Goal: Transaction & Acquisition: Book appointment/travel/reservation

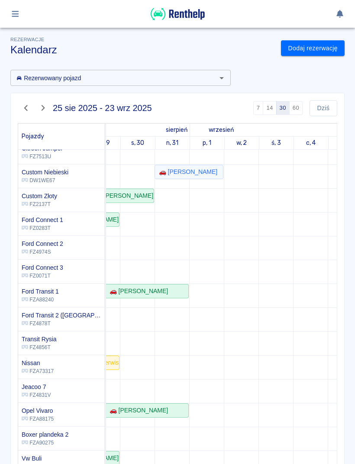
scroll to position [9, 0]
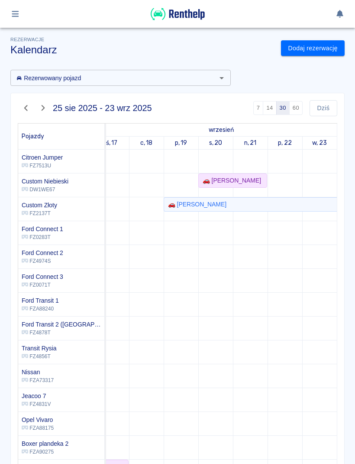
click at [49, 108] on button "button" at bounding box center [43, 108] width 17 height 15
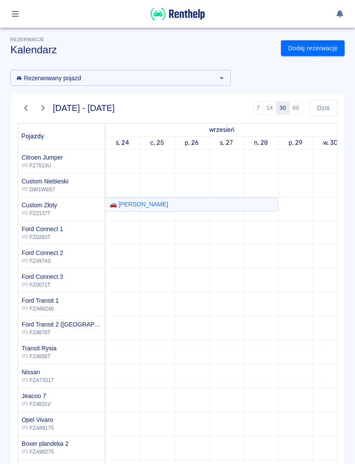
click at [227, 190] on td at bounding box center [226, 352] width 35 height 405
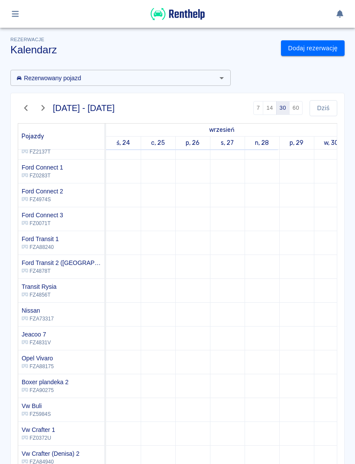
scroll to position [63, 0]
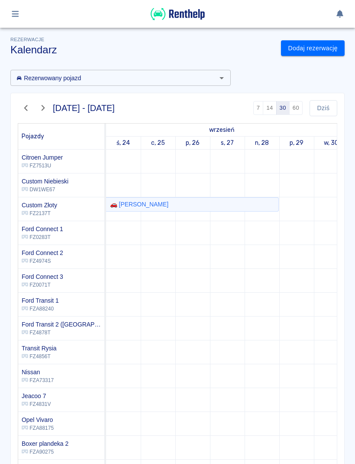
click at [28, 108] on icon "button" at bounding box center [26, 108] width 10 height 8
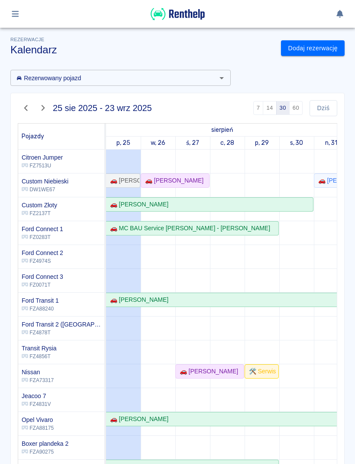
scroll to position [0, 0]
click at [192, 186] on link "🚗 [PERSON_NAME]" at bounding box center [175, 180] width 69 height 14
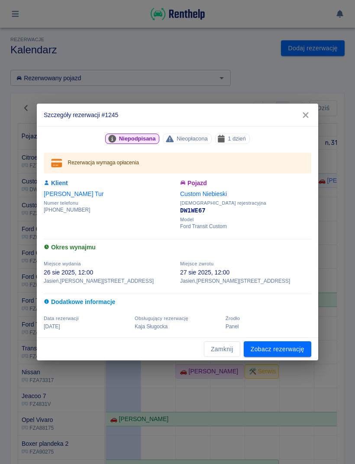
click at [231, 356] on button "Zamknij" at bounding box center [222, 349] width 36 height 16
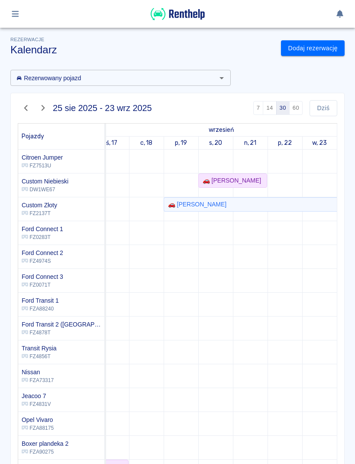
scroll to position [0, 809]
click at [46, 108] on icon "button" at bounding box center [43, 108] width 10 height 8
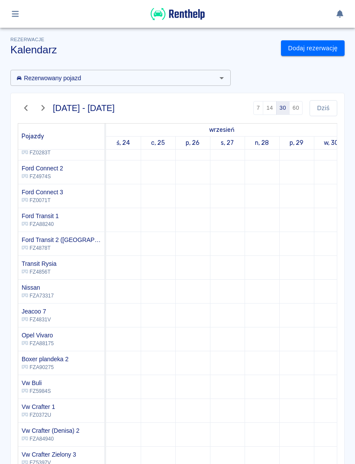
scroll to position [6, 0]
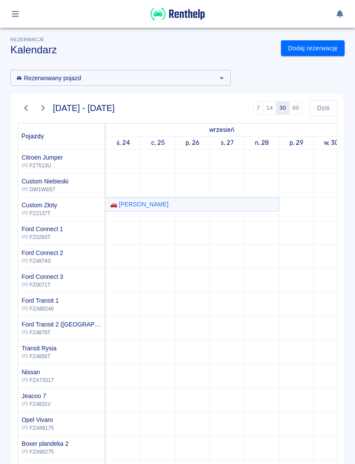
click at [276, 304] on td at bounding box center [262, 352] width 35 height 405
click at [326, 104] on button "Dziś" at bounding box center [324, 108] width 28 height 16
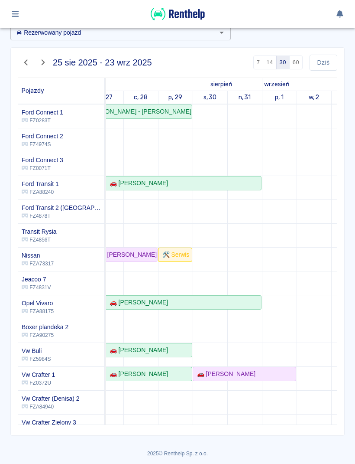
scroll to position [0, 92]
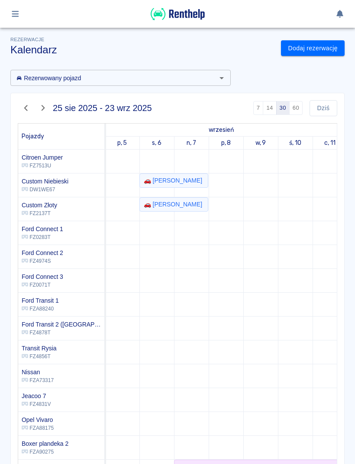
click at [316, 49] on link "Dodaj rezerwację" at bounding box center [313, 48] width 64 height 16
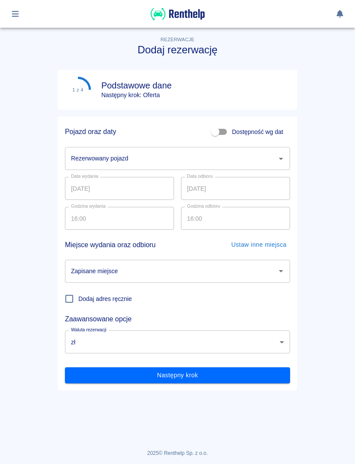
click at [209, 156] on input "Rezerwowany pojazd" at bounding box center [171, 158] width 205 height 15
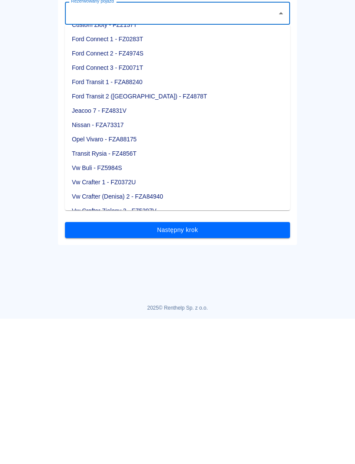
click at [127, 320] on li "Vw Crafter 1 - FZ0372U" at bounding box center [177, 327] width 225 height 14
type input "Vw Crafter 1 - FZ0372U"
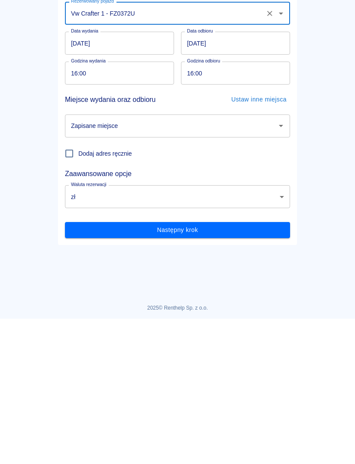
click at [178, 264] on input "Zapisane miejsce" at bounding box center [171, 271] width 205 height 15
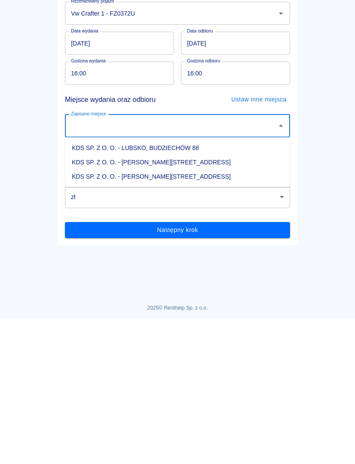
click at [179, 315] on li "KDS SP. Z O. O. - [PERSON_NAME][STREET_ADDRESS]" at bounding box center [177, 322] width 225 height 14
type input "KDS SP. Z O. O. - [PERSON_NAME][STREET_ADDRESS]"
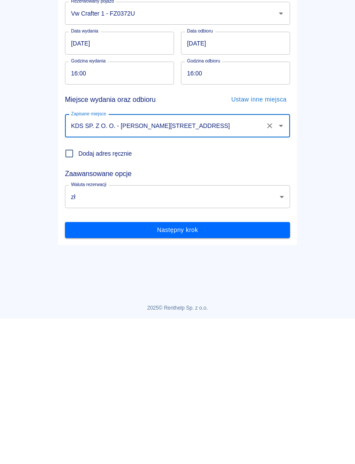
click at [152, 177] on input "[DATE]" at bounding box center [119, 188] width 109 height 23
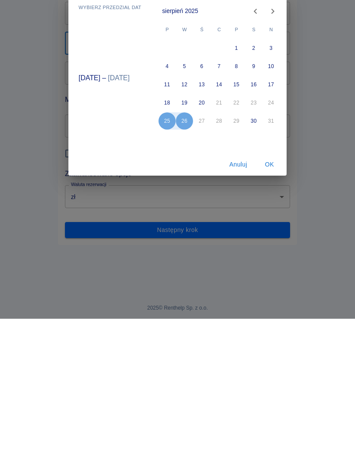
click at [273, 302] on button "OK" at bounding box center [270, 310] width 28 height 16
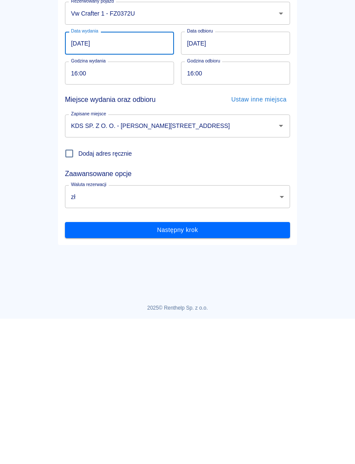
click at [140, 177] on input "[DATE]" at bounding box center [119, 188] width 109 height 23
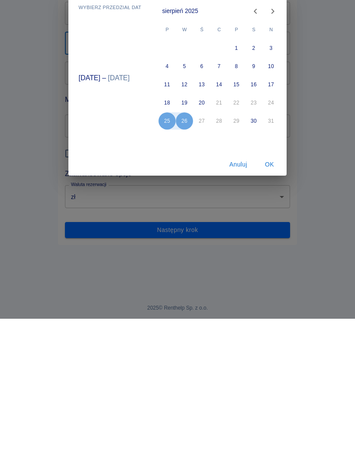
click at [274, 302] on button "OK" at bounding box center [270, 310] width 28 height 16
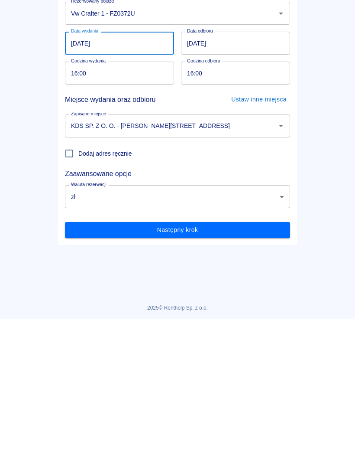
click at [148, 177] on input "[DATE]" at bounding box center [119, 188] width 109 height 23
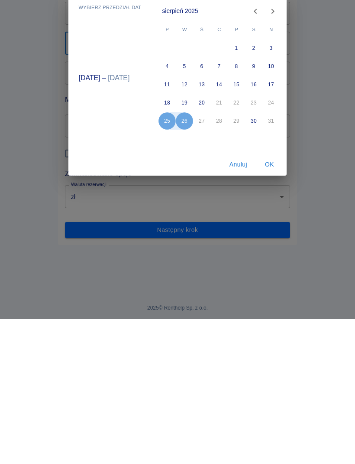
click at [272, 155] on icon "Next month" at bounding box center [273, 156] width 10 height 10
click at [223, 190] on button "4" at bounding box center [219, 193] width 17 height 17
type input "[DATE]"
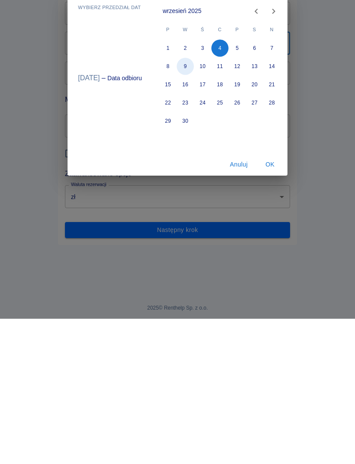
click at [185, 206] on button "9" at bounding box center [185, 211] width 17 height 17
type input "[DATE]"
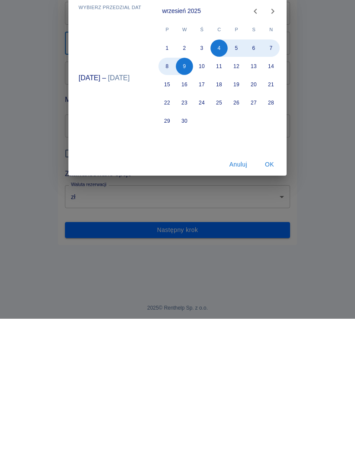
click at [275, 315] on button "OK" at bounding box center [270, 310] width 28 height 16
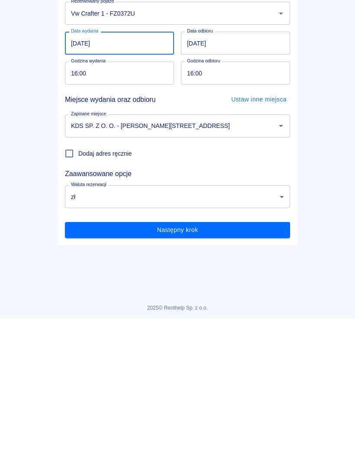
click at [132, 220] on input "16:00" at bounding box center [116, 218] width 103 height 23
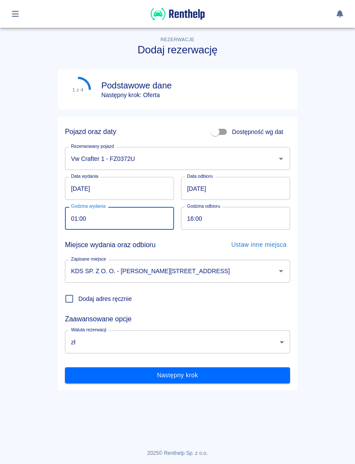
type input "18:00"
click at [267, 210] on input "16:00" at bounding box center [232, 218] width 103 height 23
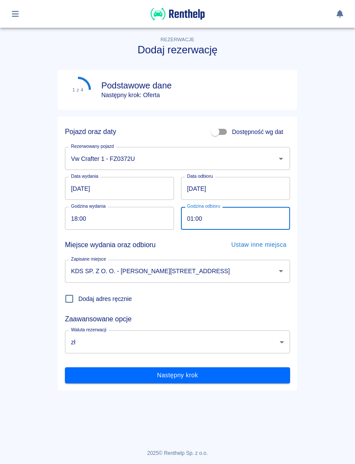
type input "18:00"
click at [245, 269] on input "KDS SP. Z O. O. - [PERSON_NAME][STREET_ADDRESS]" at bounding box center [165, 271] width 193 height 15
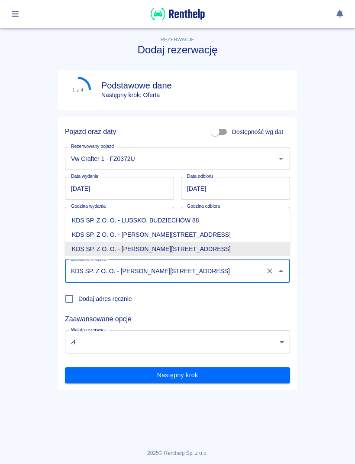
click at [230, 248] on li "KDS SP. Z O. O. - [PERSON_NAME][STREET_ADDRESS]" at bounding box center [177, 249] width 225 height 14
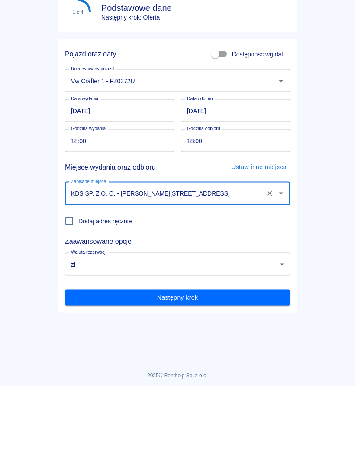
click at [206, 367] on button "Następny krok" at bounding box center [177, 375] width 225 height 16
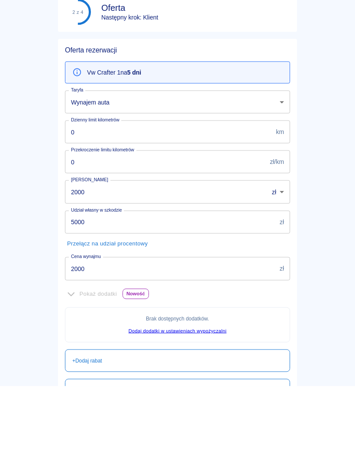
click at [7, 12] on button "button" at bounding box center [15, 14] width 17 height 15
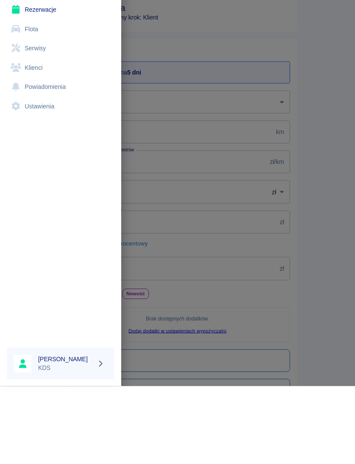
click at [36, 66] on link "Kalendarz" at bounding box center [61, 69] width 108 height 20
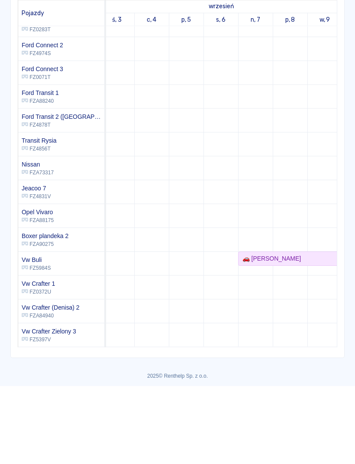
scroll to position [0, 339]
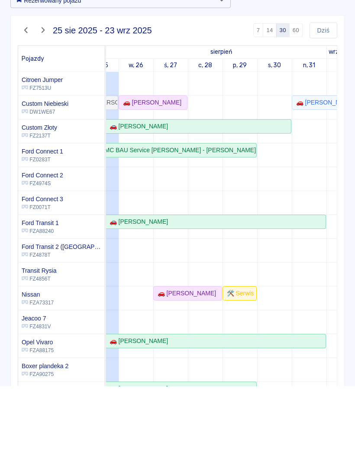
click at [317, 45] on link "Dodaj rezerwację" at bounding box center [313, 48] width 64 height 16
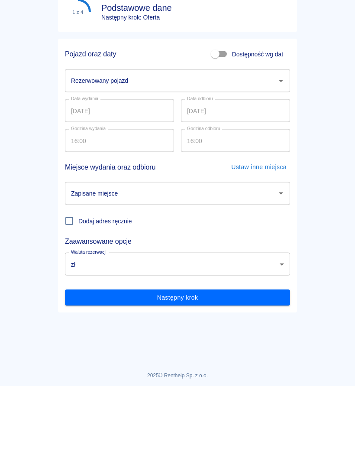
click at [276, 158] on icon "Otwórz" at bounding box center [281, 158] width 10 height 10
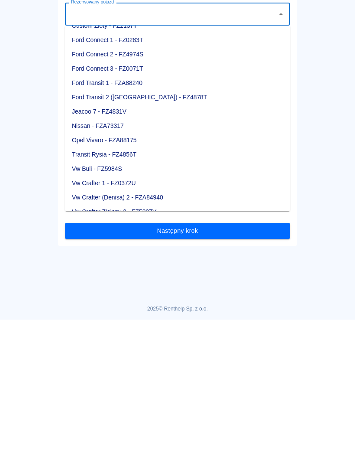
click at [150, 349] on li "Vw Crafter Zielony 3 - FZ5397V" at bounding box center [177, 356] width 225 height 14
type input "Vw Crafter Zielony 3 - FZ5397V"
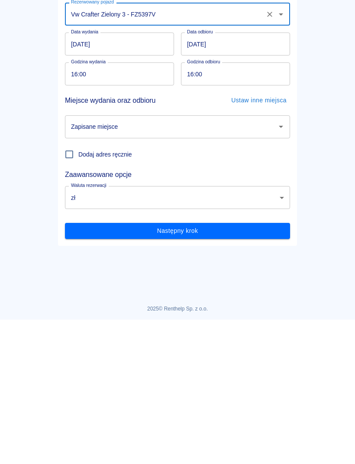
click at [151, 177] on input "[DATE]" at bounding box center [119, 188] width 109 height 23
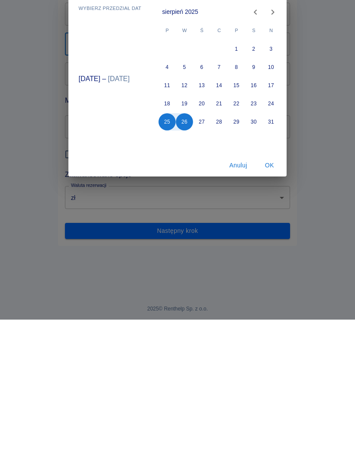
click at [276, 302] on button "OK" at bounding box center [270, 310] width 28 height 16
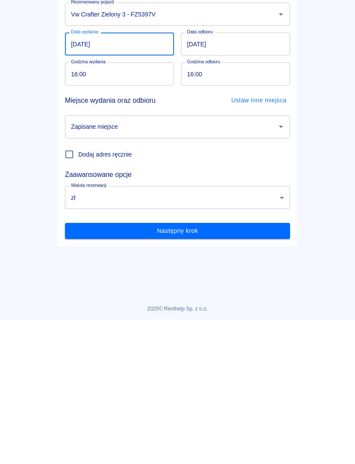
click at [152, 177] on input "[DATE]" at bounding box center [119, 188] width 109 height 23
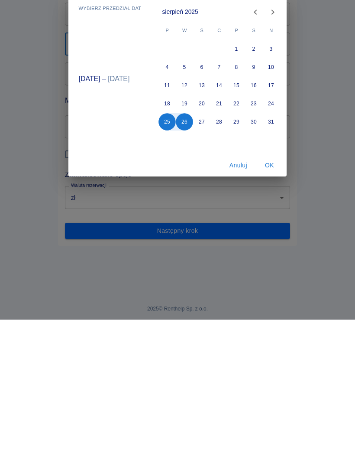
click at [272, 302] on button "OK" at bounding box center [270, 310] width 28 height 16
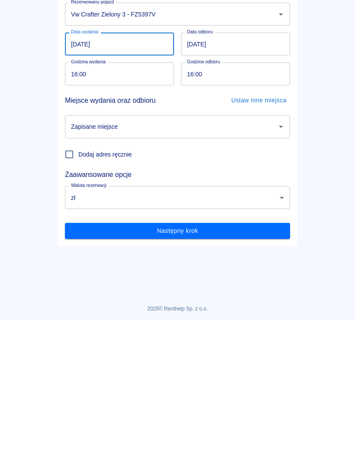
click at [147, 177] on input "[DATE]" at bounding box center [119, 188] width 109 height 23
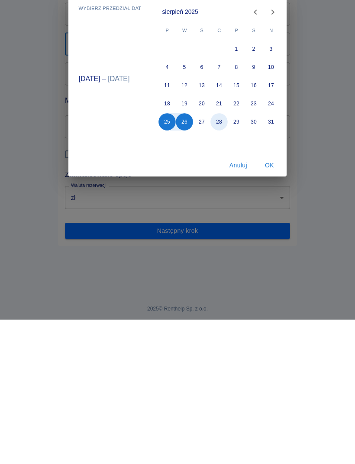
click at [224, 262] on button "28" at bounding box center [219, 266] width 17 height 17
type input "[DATE]"
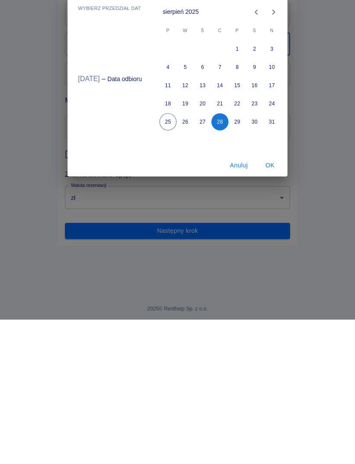
click at [275, 155] on icon "Next month" at bounding box center [274, 156] width 10 height 10
click at [220, 194] on button "4" at bounding box center [220, 193] width 17 height 17
type input "[DATE]"
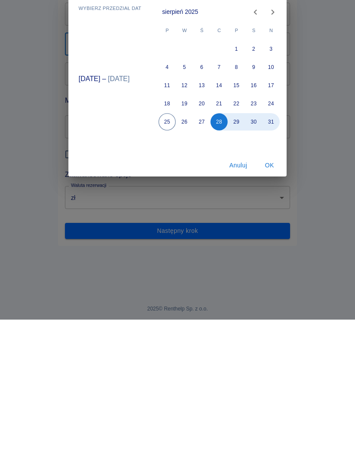
click at [270, 159] on icon "Next month" at bounding box center [273, 156] width 10 height 10
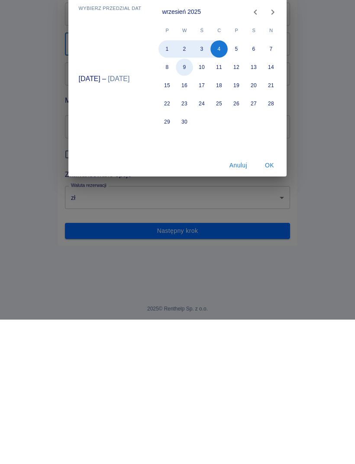
click at [184, 213] on button "9" at bounding box center [184, 211] width 17 height 17
type input "[DATE]"
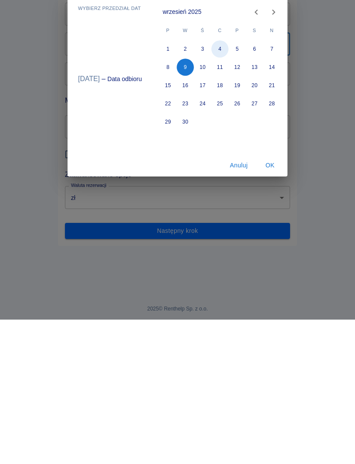
click at [224, 192] on button "4" at bounding box center [220, 193] width 17 height 17
type input "[DATE]"
click at [184, 215] on button "9" at bounding box center [185, 211] width 17 height 17
type input "[DATE]"
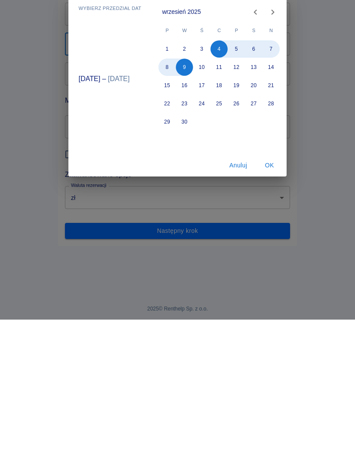
click at [270, 313] on button "OK" at bounding box center [270, 310] width 28 height 16
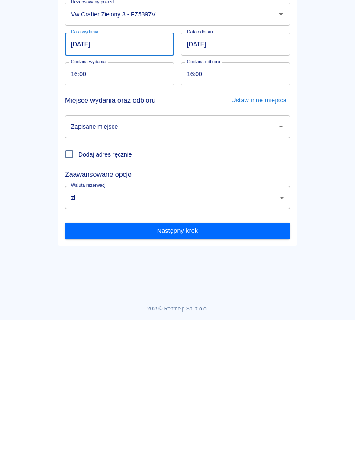
click at [215, 264] on input "Zapisane miejsce" at bounding box center [171, 271] width 205 height 15
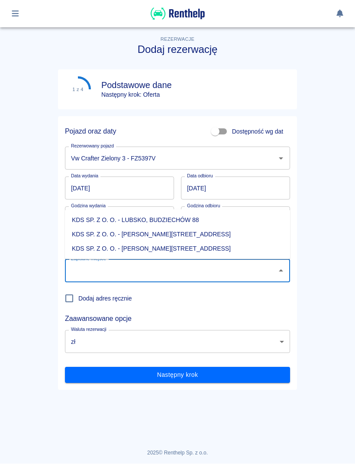
click at [183, 248] on li "KDS SP. Z O. O. - [PERSON_NAME][STREET_ADDRESS]" at bounding box center [177, 249] width 225 height 14
type input "KDS SP. Z O. O. - [PERSON_NAME][STREET_ADDRESS]"
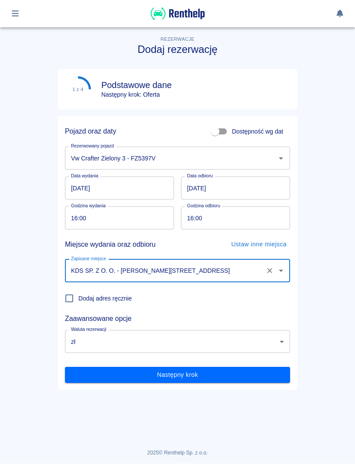
click at [135, 218] on input "16:00" at bounding box center [116, 218] width 103 height 23
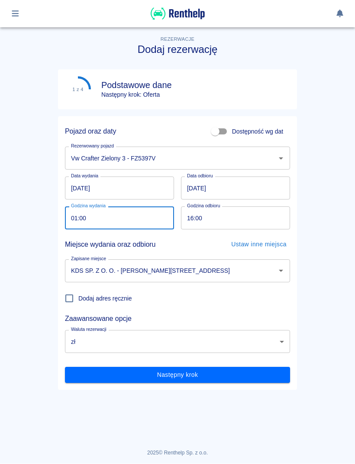
type input "18:00"
click at [251, 222] on input "16:00" at bounding box center [232, 218] width 103 height 23
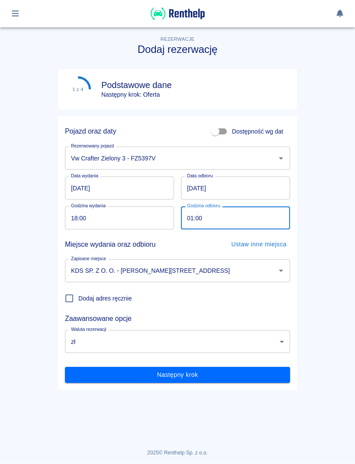
type input "18:00"
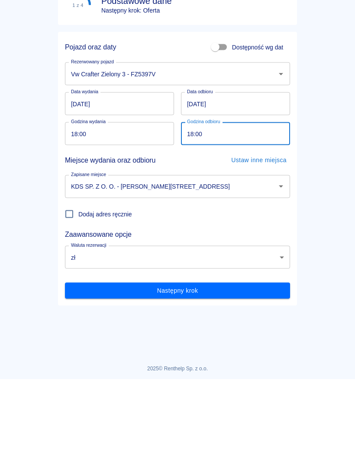
click at [268, 367] on button "Następny krok" at bounding box center [177, 375] width 225 height 16
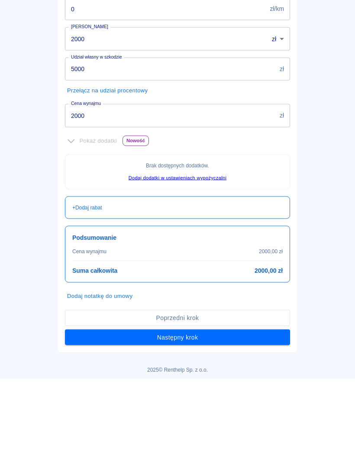
click at [225, 426] on button "Następny krok" at bounding box center [177, 422] width 225 height 16
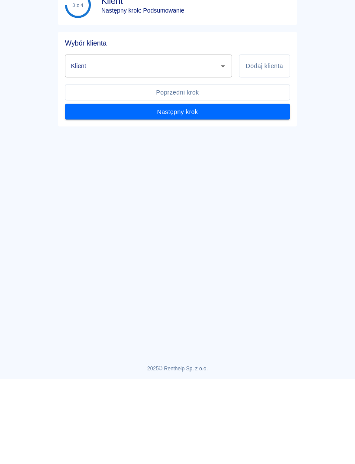
click at [258, 156] on button "Dodaj klienta" at bounding box center [264, 150] width 51 height 23
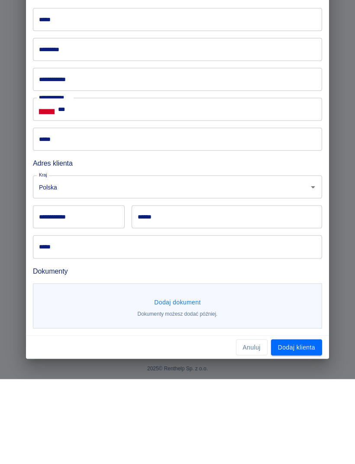
click at [222, 101] on input "*****" at bounding box center [178, 104] width 290 height 23
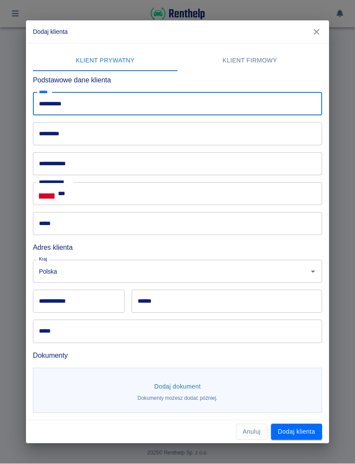
type input "*********"
click at [151, 134] on input "*********" at bounding box center [178, 134] width 290 height 23
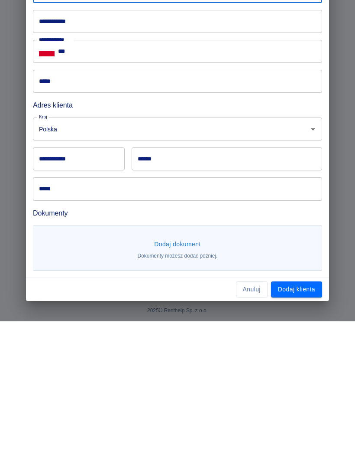
type input "*******"
click at [301, 424] on button "Dodaj klienta" at bounding box center [296, 432] width 51 height 16
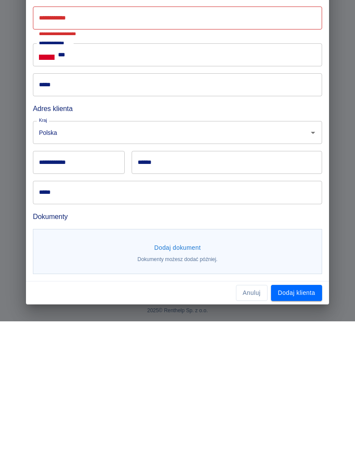
click at [276, 293] on input "******" at bounding box center [227, 304] width 191 height 23
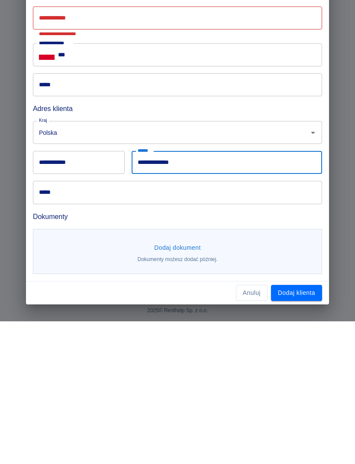
type input "**********"
click at [305, 427] on button "Dodaj klienta" at bounding box center [296, 435] width 51 height 16
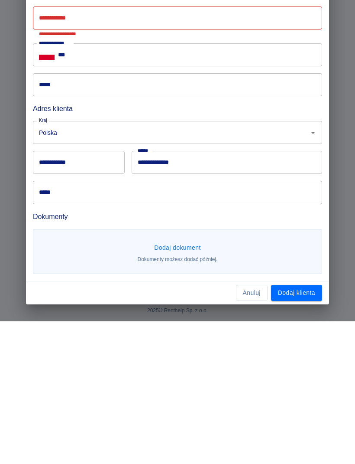
click at [251, 293] on input "**********" at bounding box center [227, 304] width 191 height 23
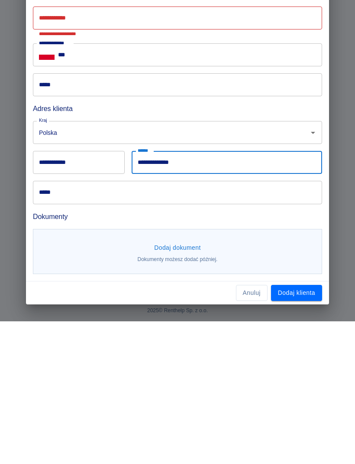
click at [138, 186] on input "***" at bounding box center [190, 197] width 264 height 23
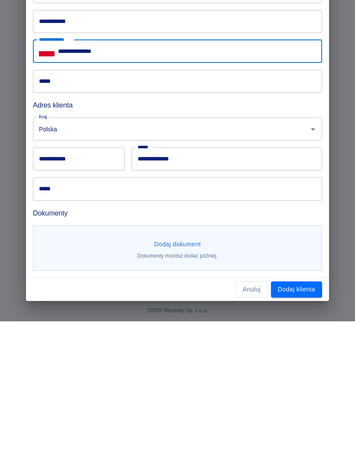
type input "**********"
click at [297, 424] on button "Dodaj klienta" at bounding box center [296, 432] width 51 height 16
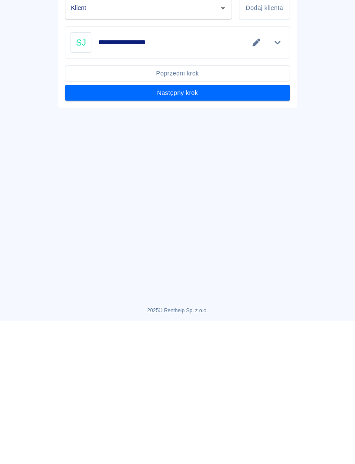
type input "[PERSON_NAME] ([PHONE_NUMBER])"
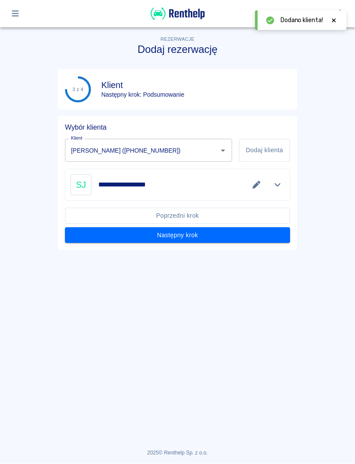
click at [279, 240] on button "Następny krok" at bounding box center [177, 236] width 225 height 16
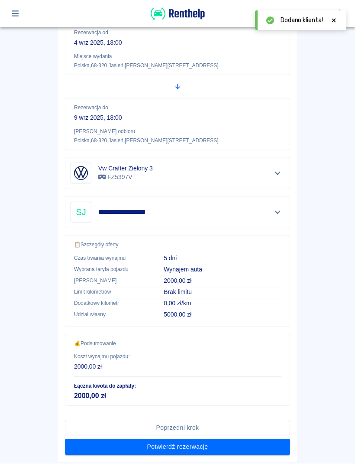
scroll to position [134, 0]
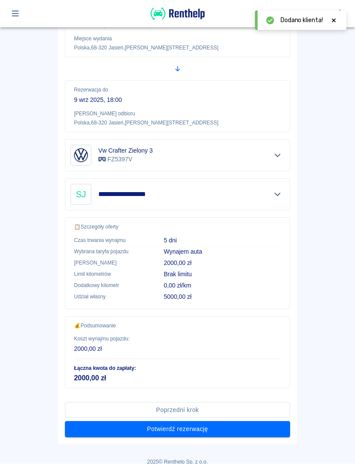
click at [233, 443] on div "**********" at bounding box center [177, 242] width 355 height 443
click at [227, 445] on div "**********" at bounding box center [177, 242] width 355 height 443
click at [214, 435] on button "Potwierdź rezerwację" at bounding box center [177, 429] width 225 height 16
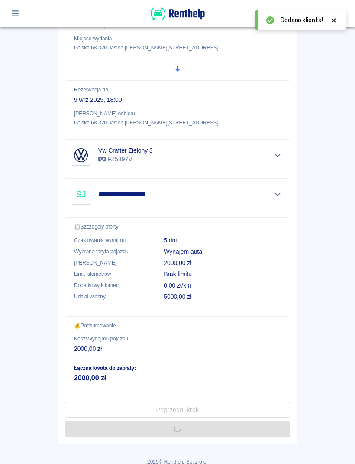
scroll to position [0, 0]
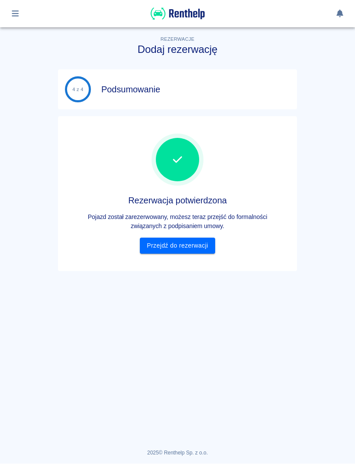
click at [197, 240] on link "Przejdź do rezerwacji" at bounding box center [177, 246] width 75 height 16
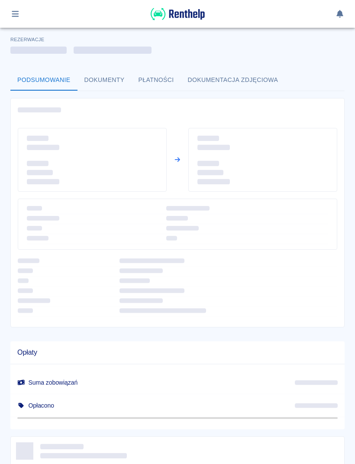
click at [208, 246] on div at bounding box center [178, 224] width 320 height 51
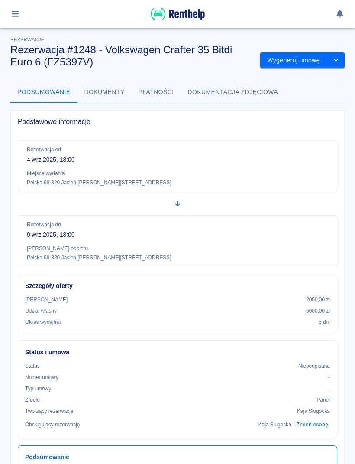
scroll to position [0, 0]
click at [17, 13] on icon "button" at bounding box center [15, 14] width 7 height 6
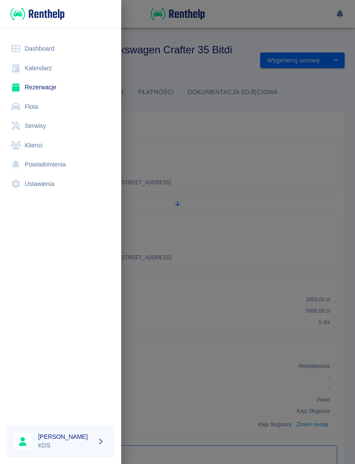
click at [40, 67] on link "Kalendarz" at bounding box center [61, 69] width 108 height 20
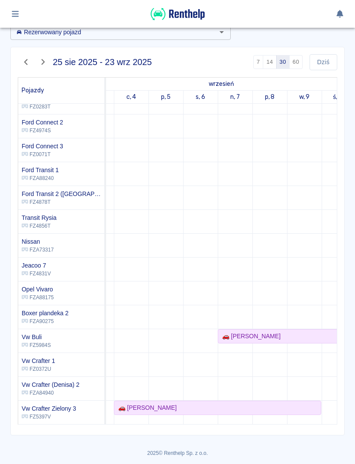
scroll to position [46, 0]
click at [280, 408] on div "🚗 Sebastian Janczuk" at bounding box center [218, 408] width 206 height 9
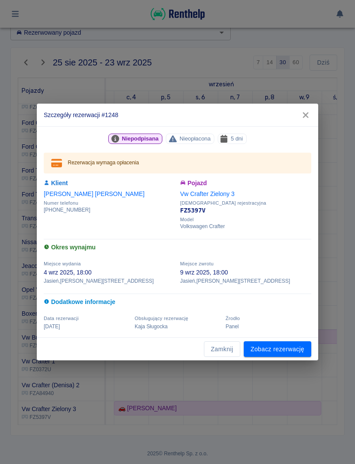
click at [231, 355] on button "Zamknij" at bounding box center [222, 349] width 36 height 16
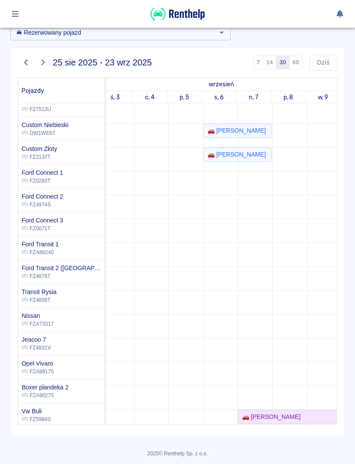
scroll to position [0, 0]
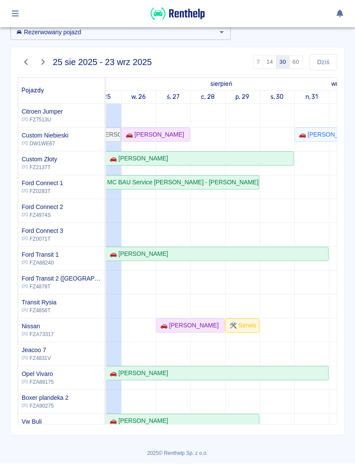
click at [321, 336] on td at bounding box center [312, 306] width 35 height 405
click at [327, 64] on button "Dziś" at bounding box center [324, 63] width 28 height 16
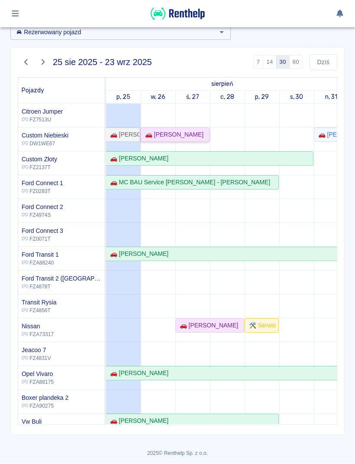
click at [199, 135] on div "🚗 [PERSON_NAME]" at bounding box center [175, 134] width 67 height 9
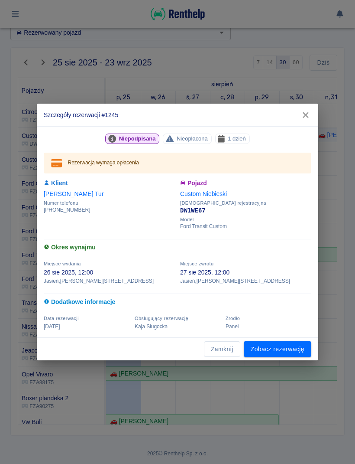
click at [229, 349] on button "Zamknij" at bounding box center [222, 349] width 36 height 16
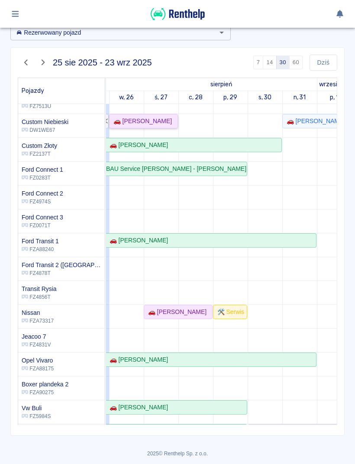
scroll to position [0, 8]
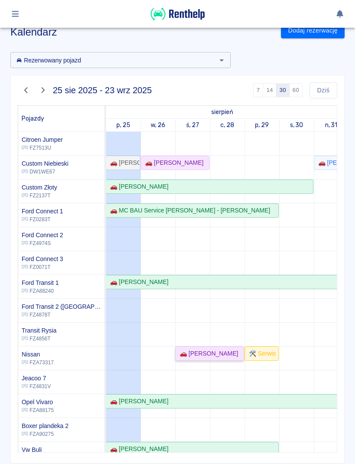
click at [220, 354] on div "🚗 [PERSON_NAME]" at bounding box center [207, 353] width 62 height 9
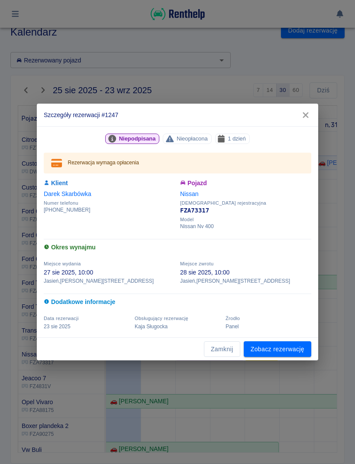
click at [218, 356] on button "Zamknij" at bounding box center [222, 349] width 36 height 16
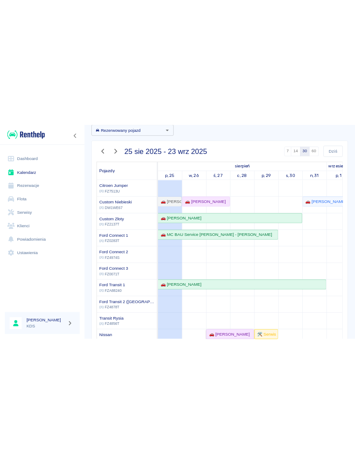
scroll to position [46, 0]
